Goal: Task Accomplishment & Management: Complete application form

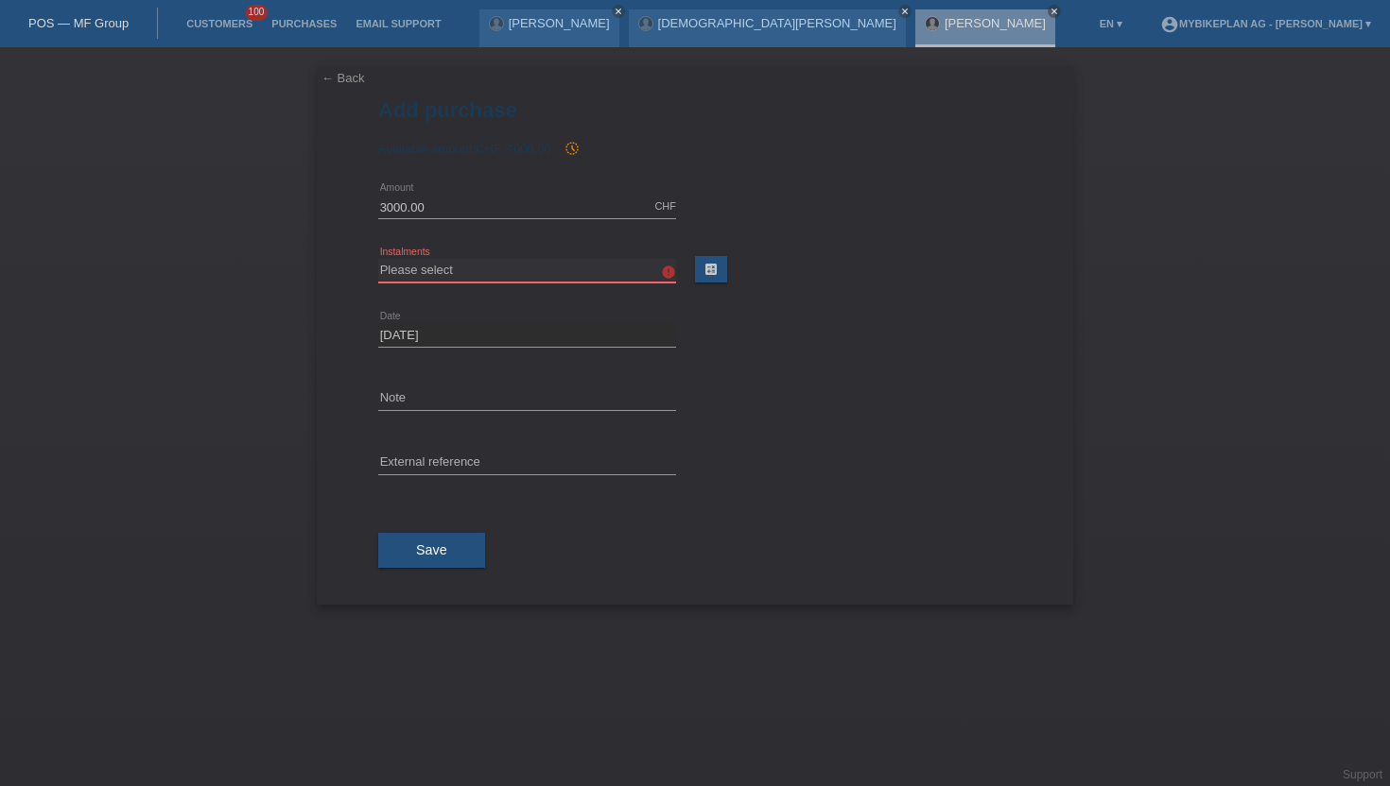
click at [409, 264] on select "Please select 6 instalments 12 instalments 18 instalments 24 instalments 36 ins…" at bounding box center [527, 270] width 298 height 23
click at [225, 26] on link "Customers" at bounding box center [219, 23] width 85 height 11
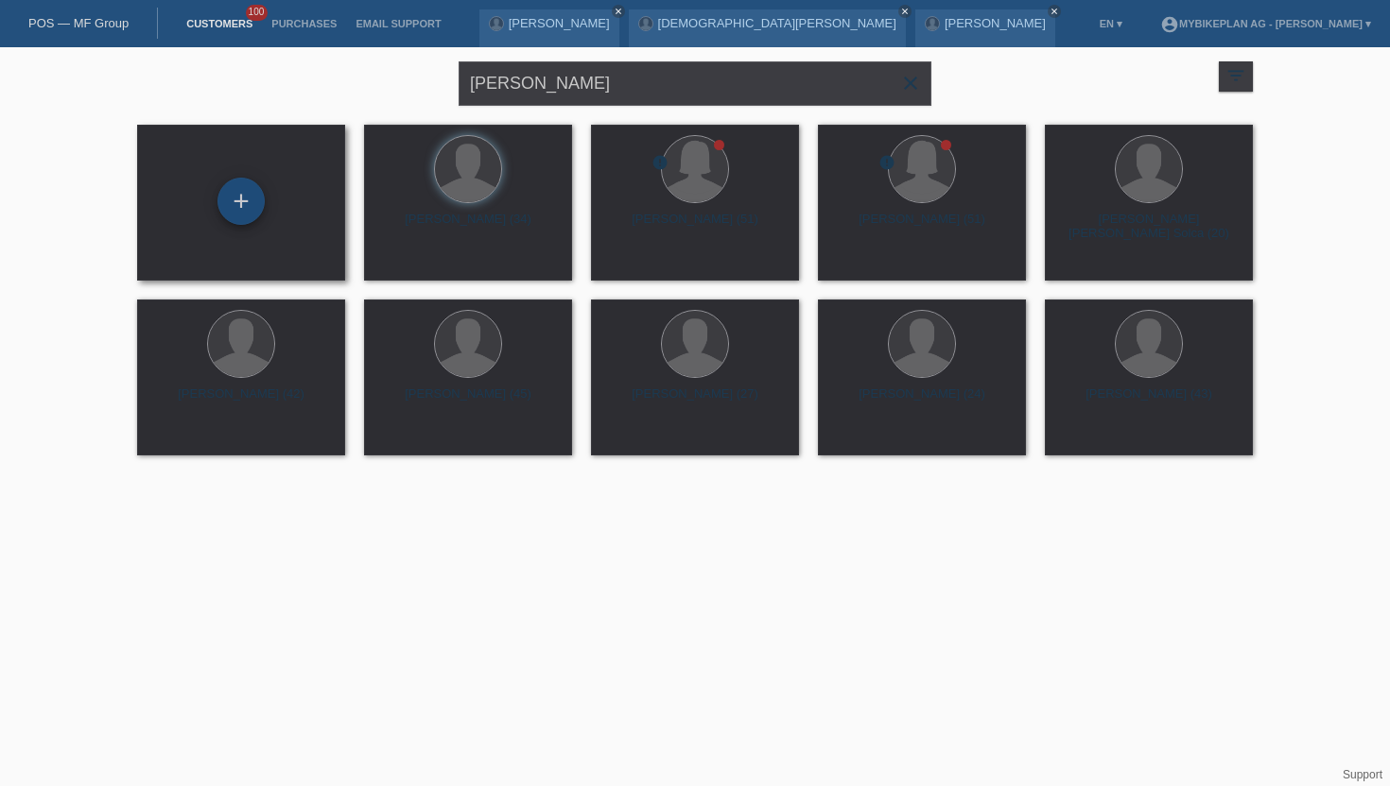
click at [244, 197] on div "+" at bounding box center [240, 201] width 45 height 32
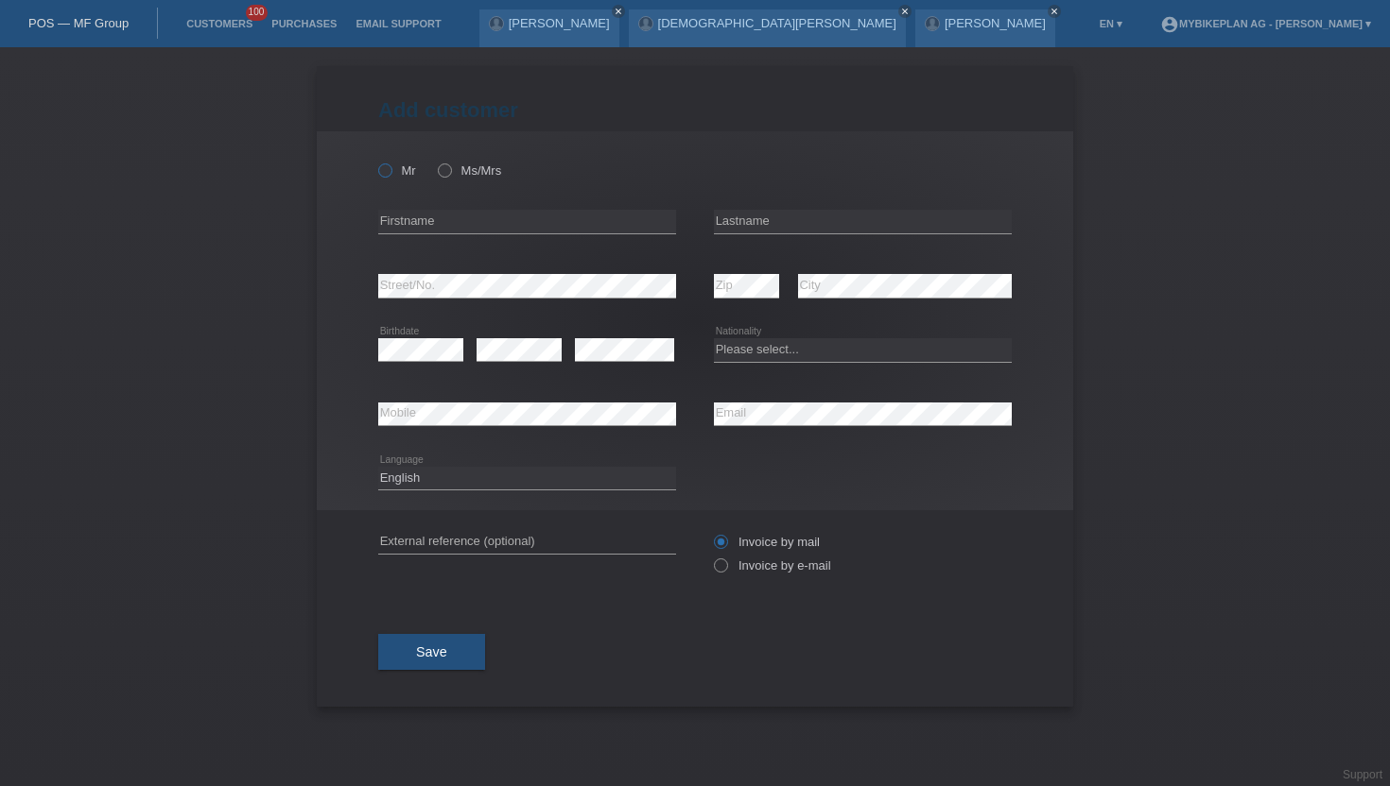
click at [375, 161] on icon at bounding box center [375, 161] width 0 height 0
click at [390, 173] on input "Mr" at bounding box center [384, 170] width 12 height 12
radio input "true"
click at [474, 216] on input "text" at bounding box center [527, 222] width 298 height 24
type input "Nour eddine"
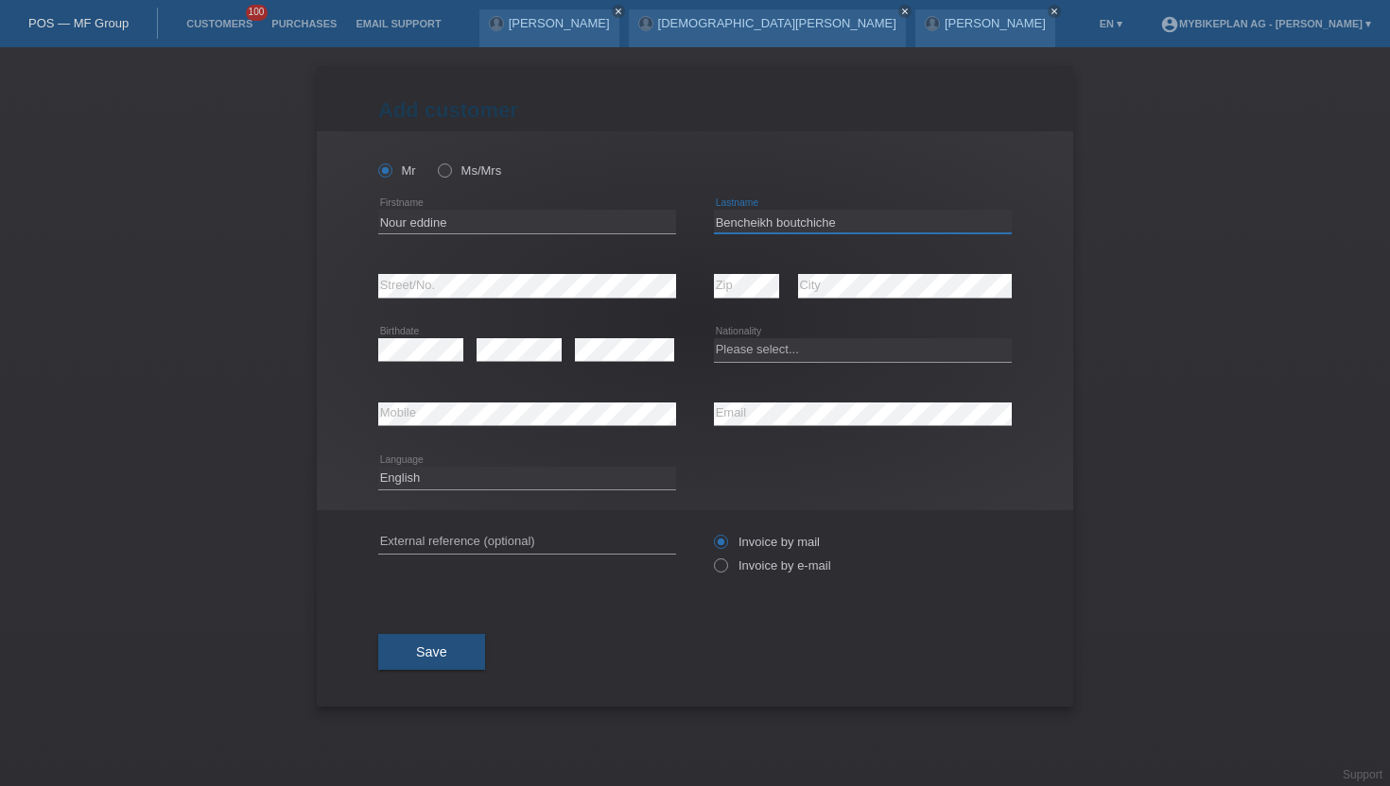
type input "Bencheikh boutchiche"
click at [799, 343] on select "Please select... [GEOGRAPHIC_DATA] [GEOGRAPHIC_DATA] [GEOGRAPHIC_DATA] [GEOGRAP…" at bounding box center [863, 349] width 298 height 23
select select "ES"
click at [714, 339] on select "Please select... [GEOGRAPHIC_DATA] [GEOGRAPHIC_DATA] [GEOGRAPHIC_DATA] [GEOGRAP…" at bounding box center [863, 349] width 298 height 23
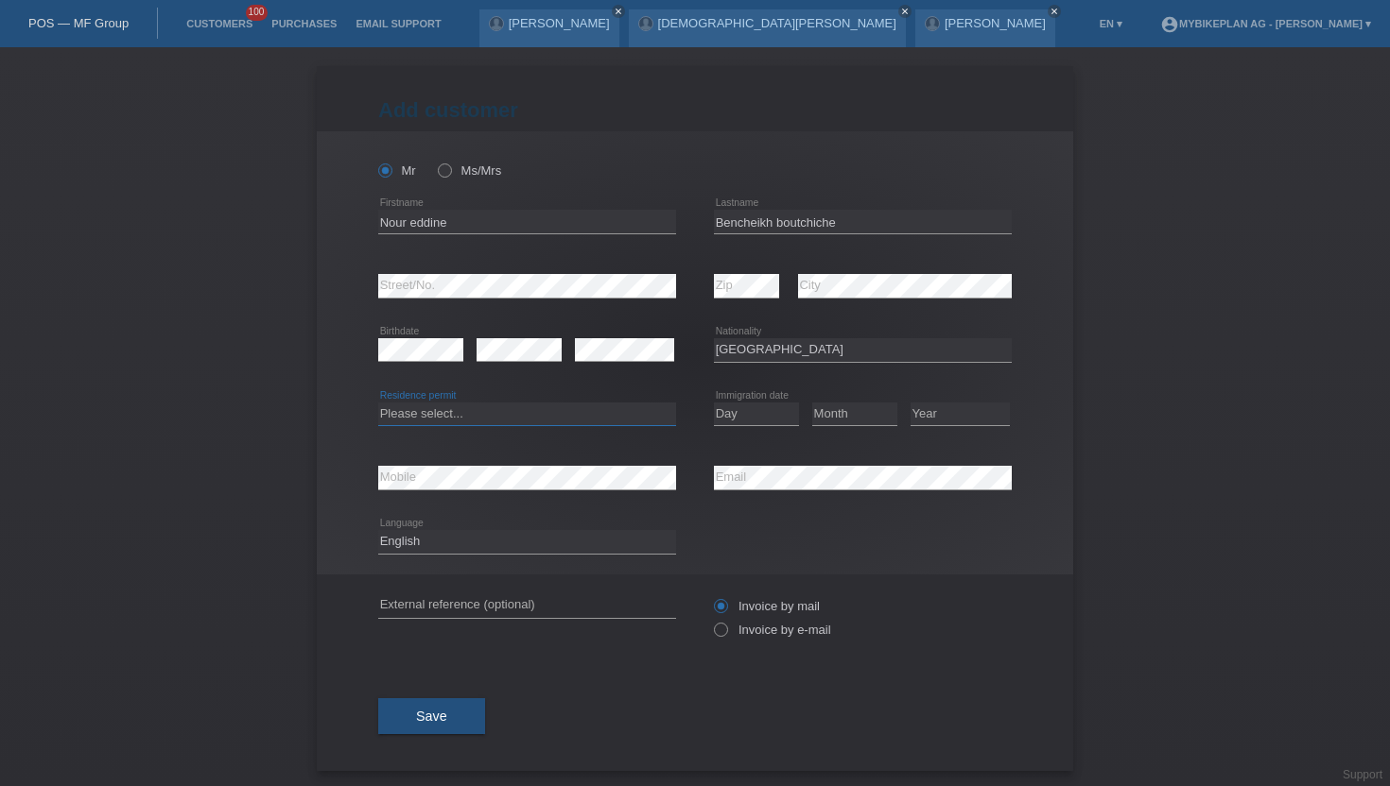
click at [426, 416] on select "Please select... C B B - Refugee status Other" at bounding box center [527, 414] width 298 height 23
select select "B"
click at [378, 403] on select "Please select... C B B - Refugee status Other" at bounding box center [527, 414] width 298 height 23
click at [405, 554] on icon at bounding box center [527, 554] width 298 height 1
click at [405, 553] on select "Deutsch Français Italiano English" at bounding box center [527, 541] width 298 height 23
